Goal: Check status: Check status

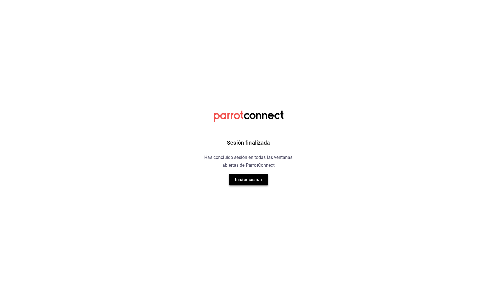
click at [240, 184] on button "Iniciar sesión" at bounding box center [248, 180] width 39 height 12
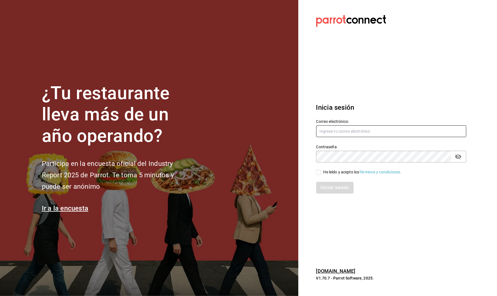
click at [376, 132] on input "text" at bounding box center [391, 131] width 150 height 12
type input "[PERSON_NAME][EMAIL_ADDRESS][DOMAIN_NAME]"
click at [320, 167] on div "He leído y acepto los Términos y condiciones." at bounding box center [388, 169] width 157 height 13
click at [321, 176] on div "Iniciar sesión" at bounding box center [388, 184] width 157 height 18
click at [321, 173] on input "He leído y acepto los Términos y condiciones." at bounding box center [318, 172] width 5 height 5
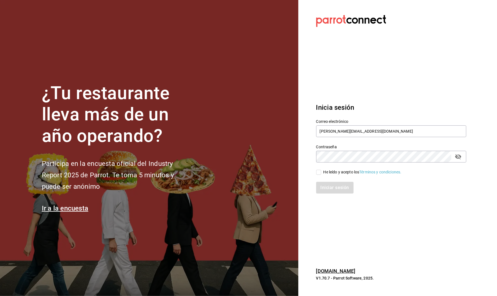
checkbox input "true"
click at [329, 189] on button "Iniciar sesión" at bounding box center [335, 188] width 38 height 12
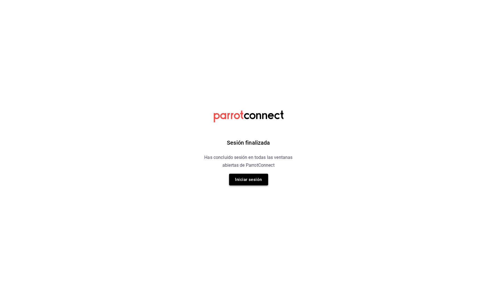
click at [267, 180] on button "Iniciar sesión" at bounding box center [248, 180] width 39 height 12
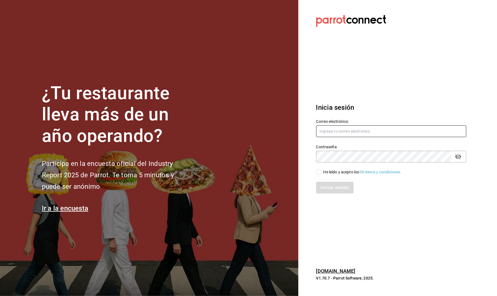
click at [334, 131] on input "text" at bounding box center [391, 131] width 150 height 12
type input "[PERSON_NAME][EMAIL_ADDRESS][DOMAIN_NAME]"
click at [323, 171] on span "He leído y acepto los Términos y condiciones." at bounding box center [362, 172] width 80 height 6
click at [322, 171] on input "He leído y acepto los Términos y condiciones." at bounding box center [318, 172] width 5 height 5
checkbox input "true"
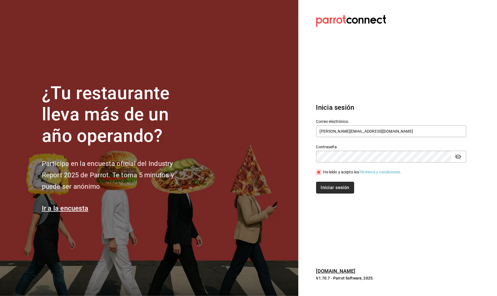
click at [327, 193] on button "Iniciar sesión" at bounding box center [335, 188] width 38 height 12
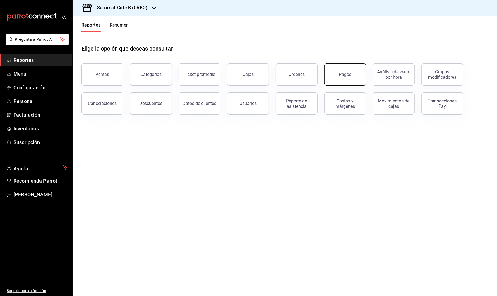
click at [349, 71] on button "Pagos" at bounding box center [346, 74] width 42 height 22
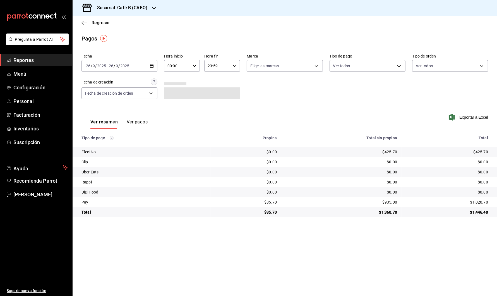
click at [152, 65] on icon "button" at bounding box center [152, 66] width 4 height 4
click at [271, 129] on hr at bounding box center [285, 129] width 425 height 0
click at [150, 65] on div "2025-09-26 26 / 9 / 2025 - 2025-09-26 26 / 9 / 2025" at bounding box center [120, 66] width 76 height 12
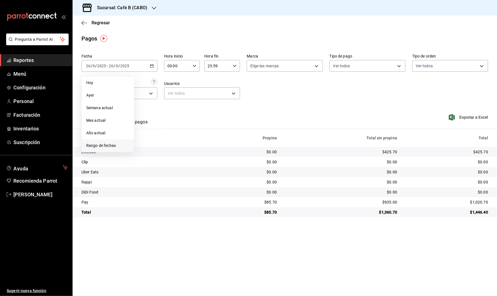
click at [126, 142] on li "Rango de fechas" at bounding box center [108, 145] width 52 height 13
click at [176, 141] on abbr "25" at bounding box center [176, 140] width 4 height 4
click at [137, 10] on h3 "Sucursal: Café B (CABO)" at bounding box center [120, 7] width 55 height 7
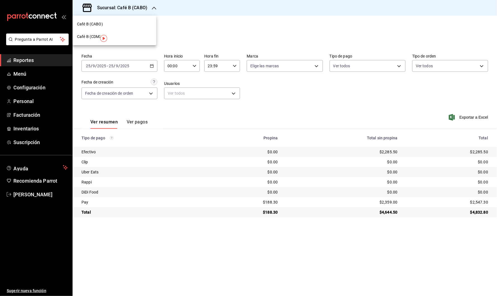
click at [136, 33] on div "Café B (CDMX)" at bounding box center [115, 36] width 84 height 13
click at [161, 65] on div "Fecha 2025-09-25 25 / 9 / 2025 - 2025-09-25 25 / 9 / 2025 Hora inicio 00:00 Hor…" at bounding box center [285, 79] width 407 height 54
click at [148, 66] on div "2025-09-25 25 / 9 / 2025 - 2025-09-25 25 / 9 / 2025" at bounding box center [120, 66] width 76 height 12
click at [180, 35] on div "Pagos" at bounding box center [285, 38] width 425 height 8
click at [142, 8] on h3 "Sucursal: Café B (CDMX)" at bounding box center [120, 7] width 55 height 7
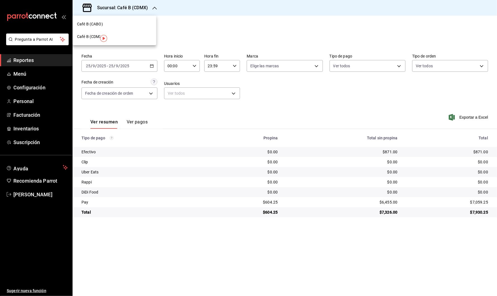
click at [135, 25] on div "Café B (CABO)" at bounding box center [114, 24] width 75 height 6
